Goal: Transaction & Acquisition: Purchase product/service

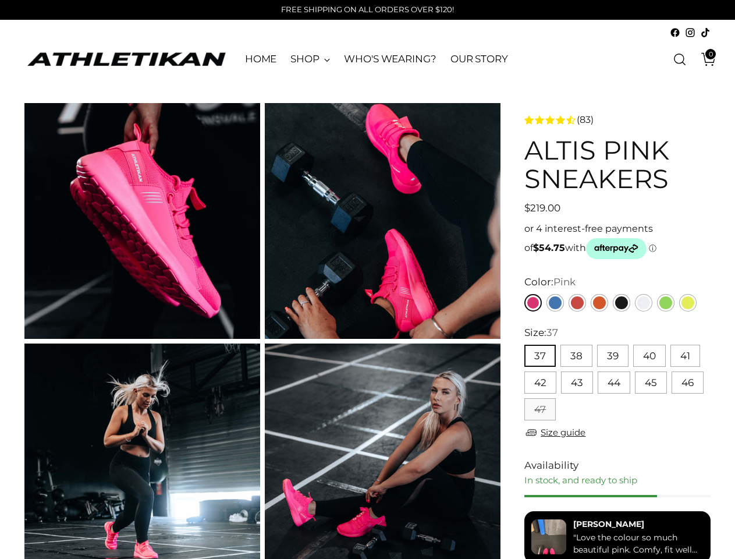
click at [540, 356] on button "37" at bounding box center [540, 356] width 31 height 22
click at [576, 356] on button "38" at bounding box center [577, 356] width 32 height 22
click at [612, 356] on button "39" at bounding box center [612, 356] width 31 height 22
click at [649, 356] on button "40" at bounding box center [649, 356] width 33 height 22
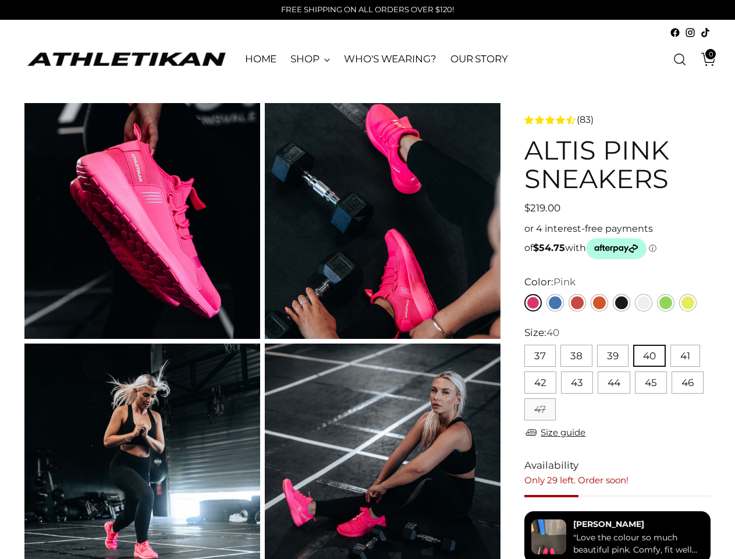
click at [685, 356] on button "41" at bounding box center [686, 356] width 30 height 22
click at [540, 383] on button "42" at bounding box center [541, 382] width 32 height 22
